Goal: Task Accomplishment & Management: Manage account settings

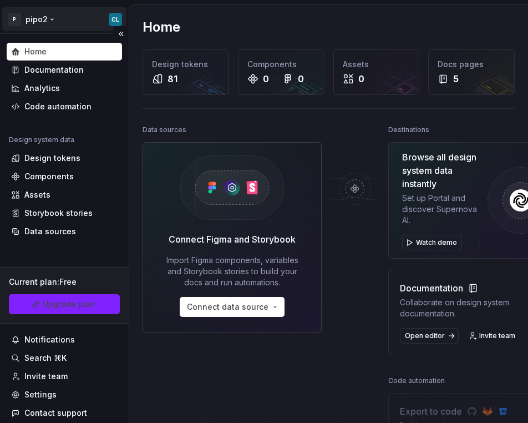
click at [53, 18] on html "P pipo2 CL Home Documentation Analytics Code automation Design system data Desi…" at bounding box center [264, 211] width 528 height 423
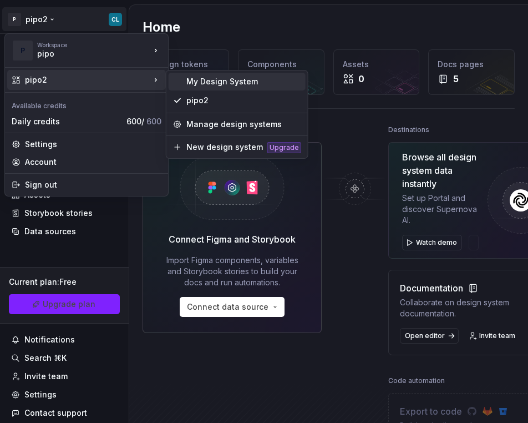
click at [195, 80] on div "My Design System" at bounding box center [244, 81] width 115 height 11
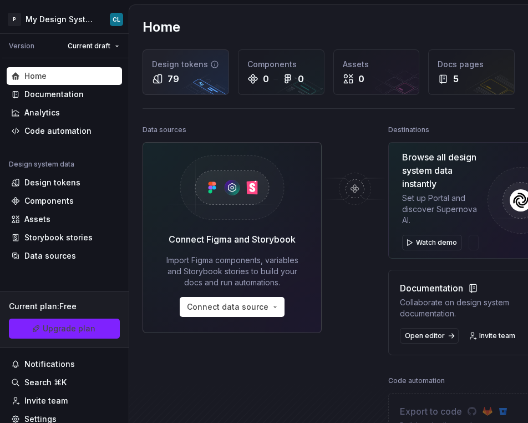
click at [186, 89] on div "Design tokens 79" at bounding box center [185, 72] width 85 height 44
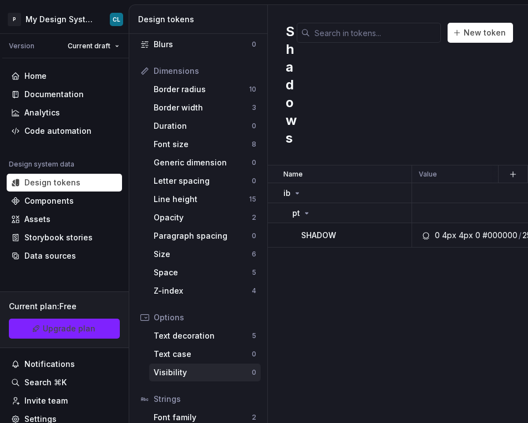
scroll to position [184, 0]
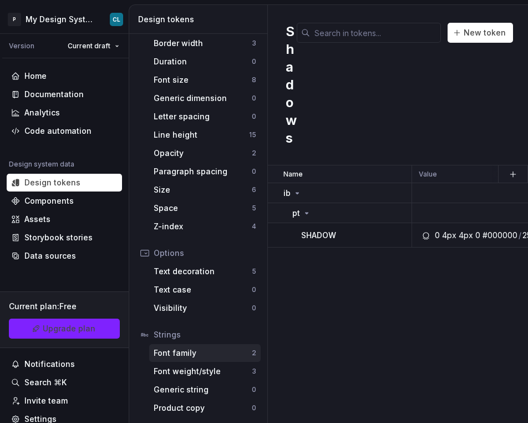
click at [182, 351] on div "Font family" at bounding box center [203, 352] width 98 height 11
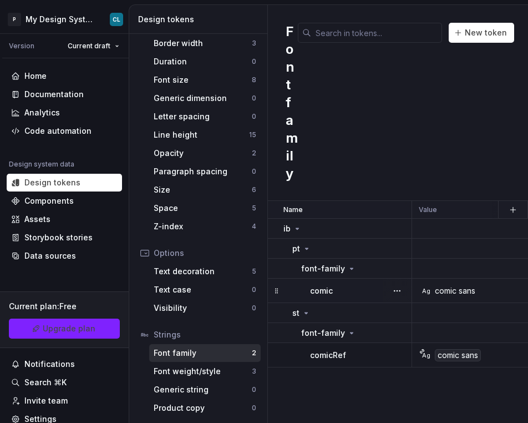
click at [459, 291] on div "comic sans" at bounding box center [455, 290] width 41 height 11
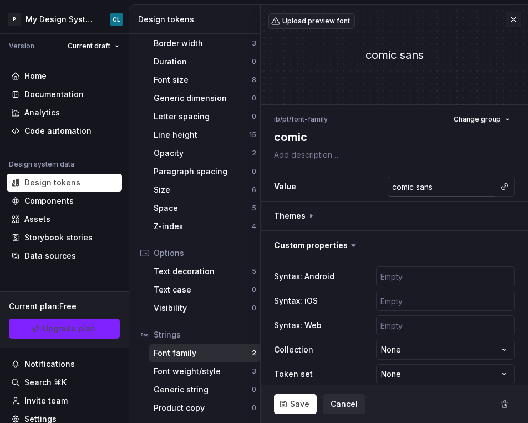
click at [471, 186] on input "comic sans" at bounding box center [442, 187] width 108 height 20
type textarea "*"
